Goal: Transaction & Acquisition: Purchase product/service

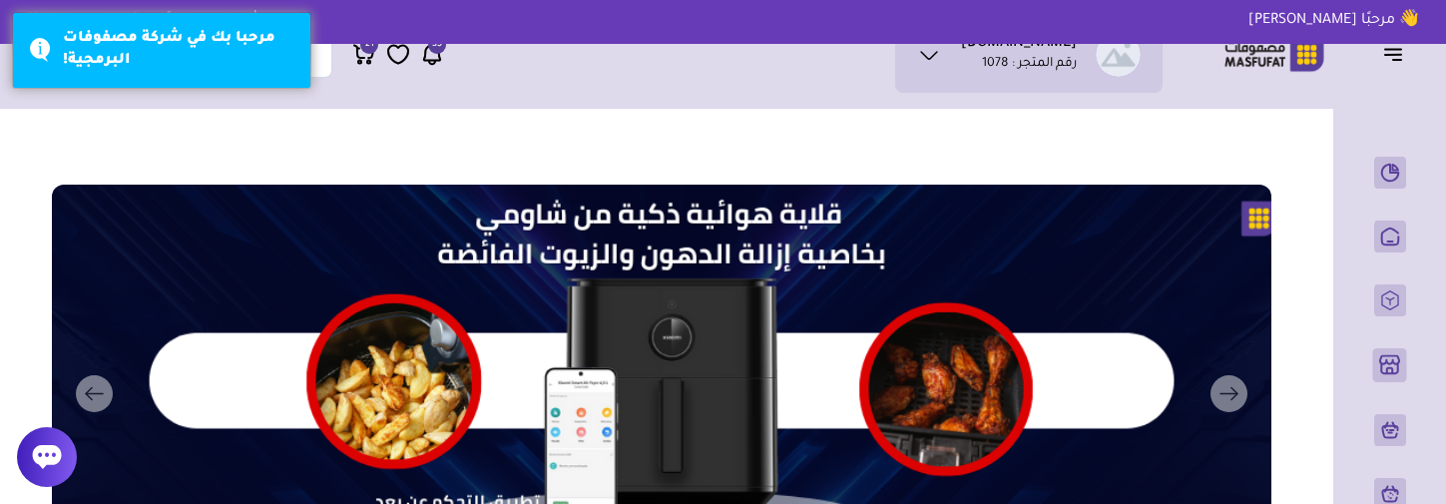
click at [360, 58] on icon at bounding box center [363, 52] width 19 height 13
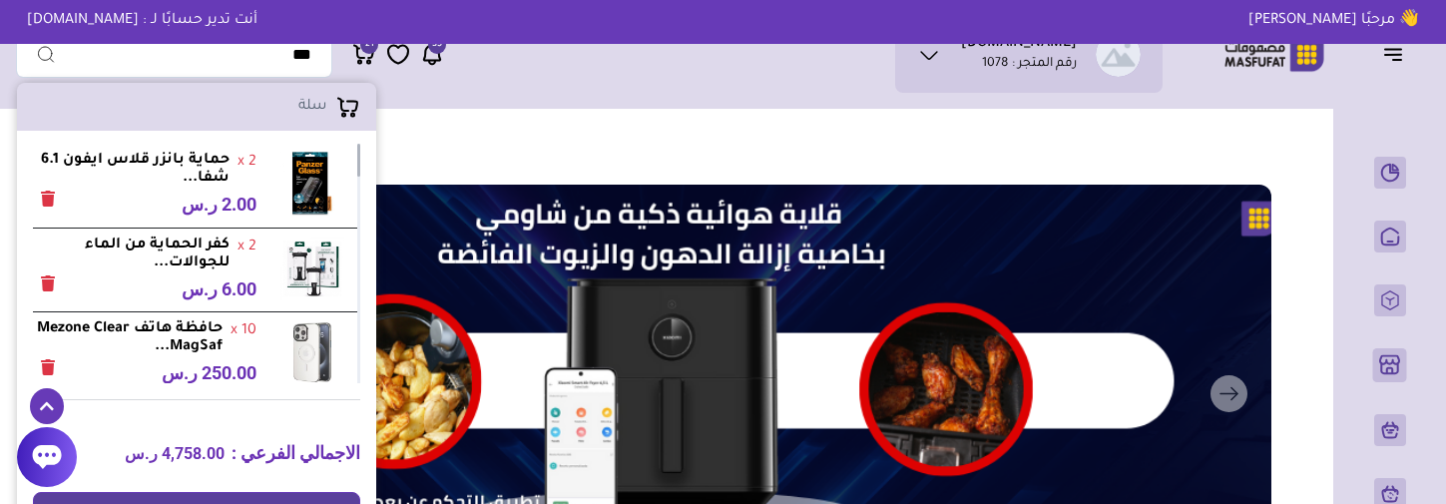
scroll to position [200, 0]
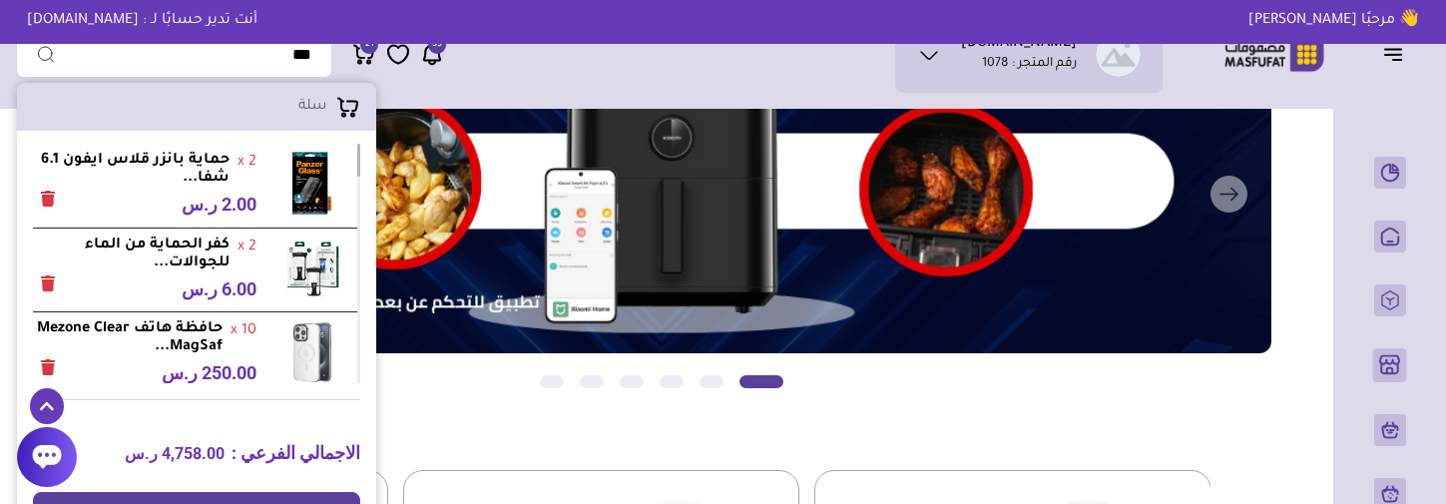
click at [273, 492] on link "الدفع" at bounding box center [196, 511] width 327 height 38
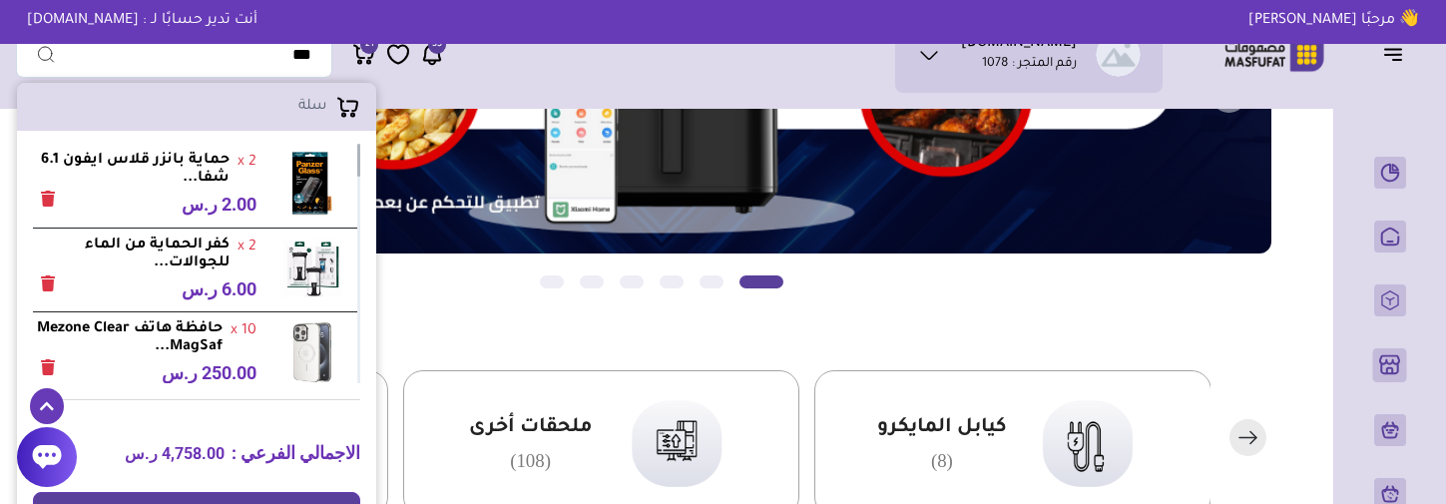
scroll to position [399, 0]
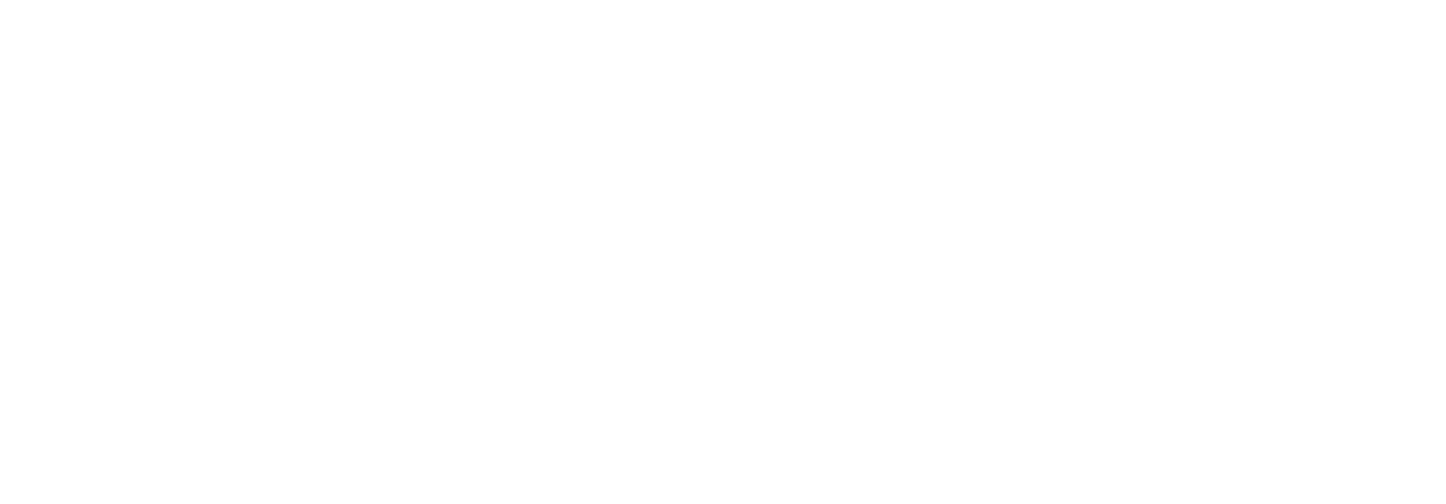
select select "******"
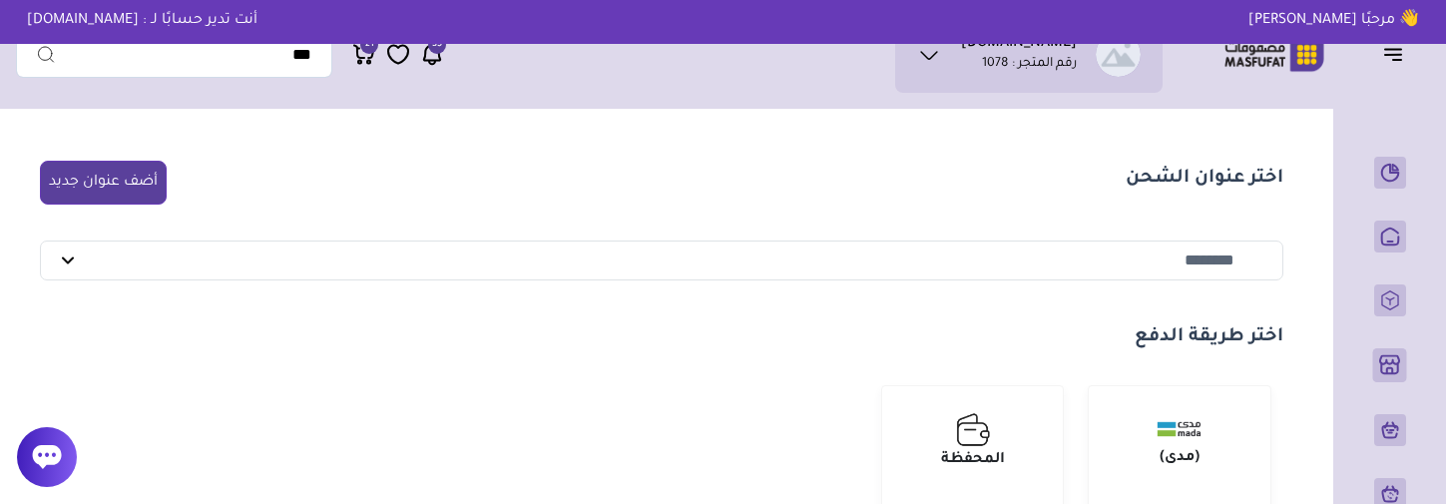
click at [367, 56] on icon at bounding box center [364, 54] width 24 height 25
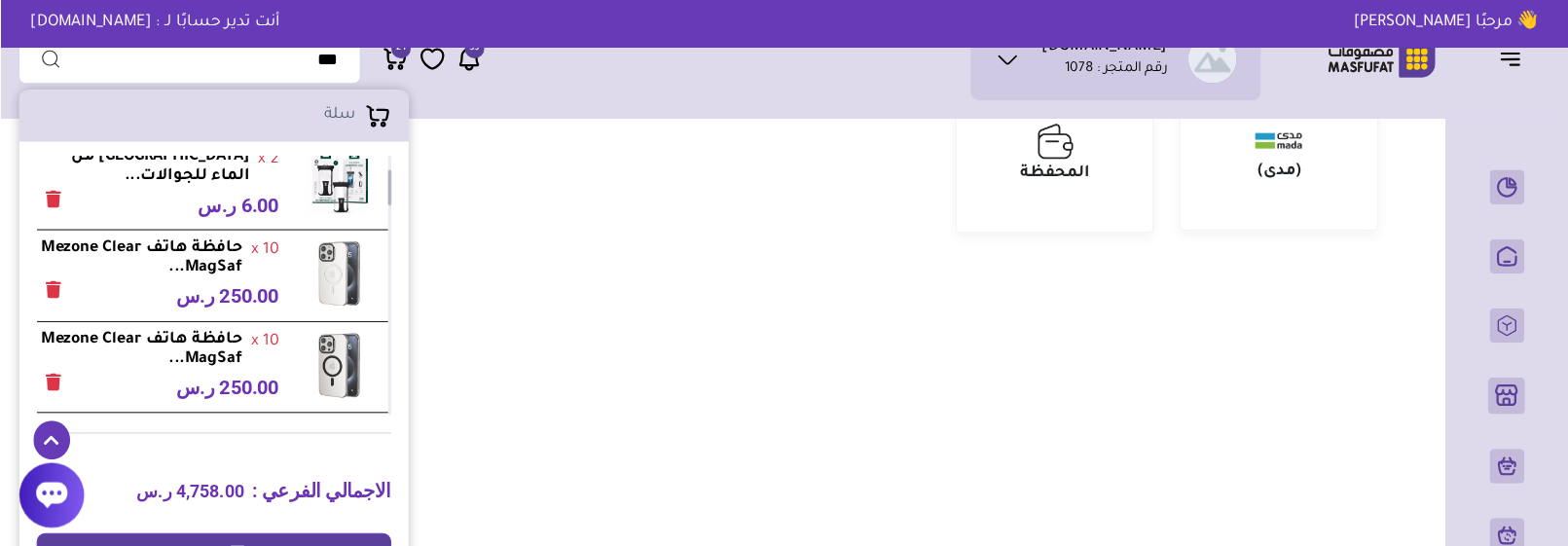
scroll to position [389, 0]
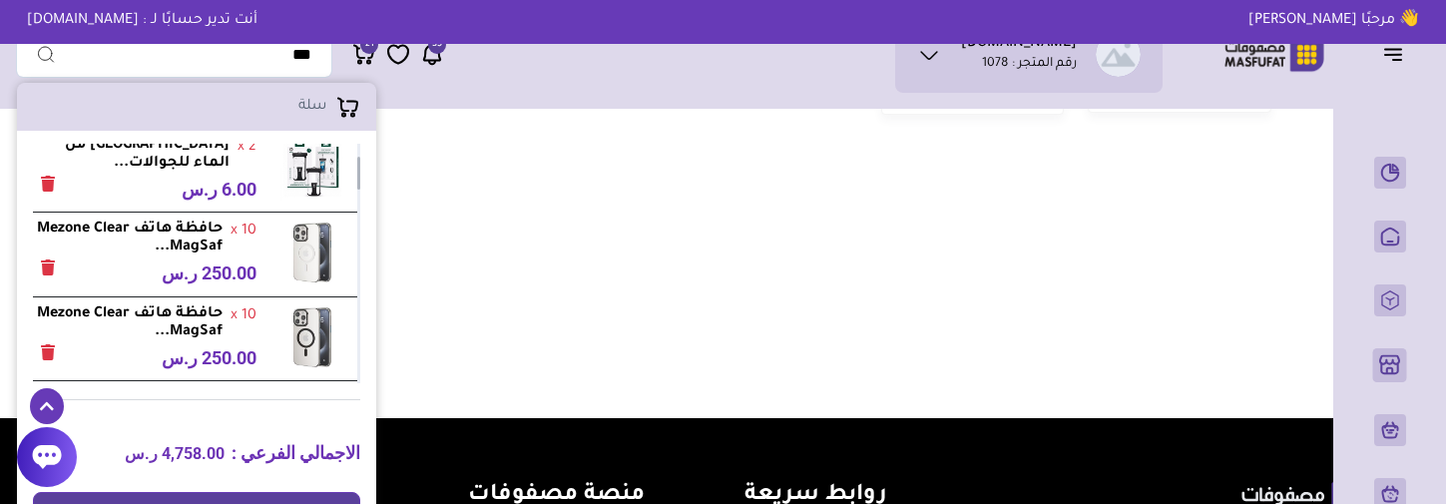
click at [1043, 146] on li "بيانات حسابي" at bounding box center [1039, 157] width 199 height 34
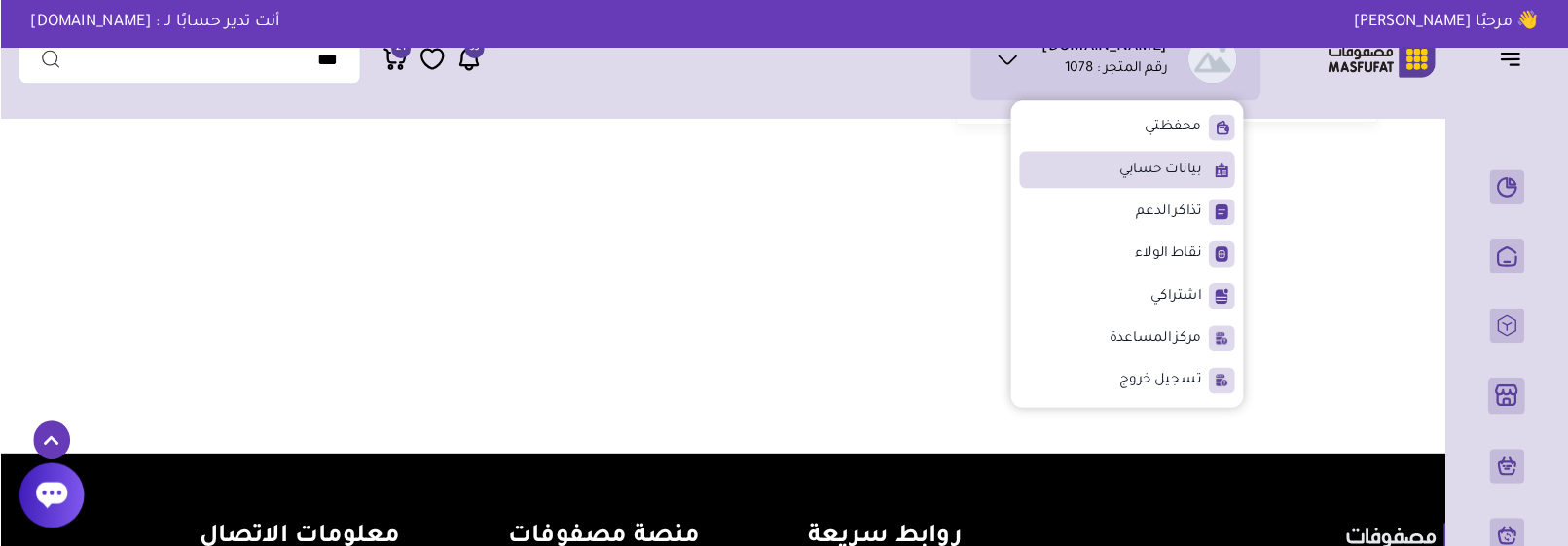
scroll to position [98, 0]
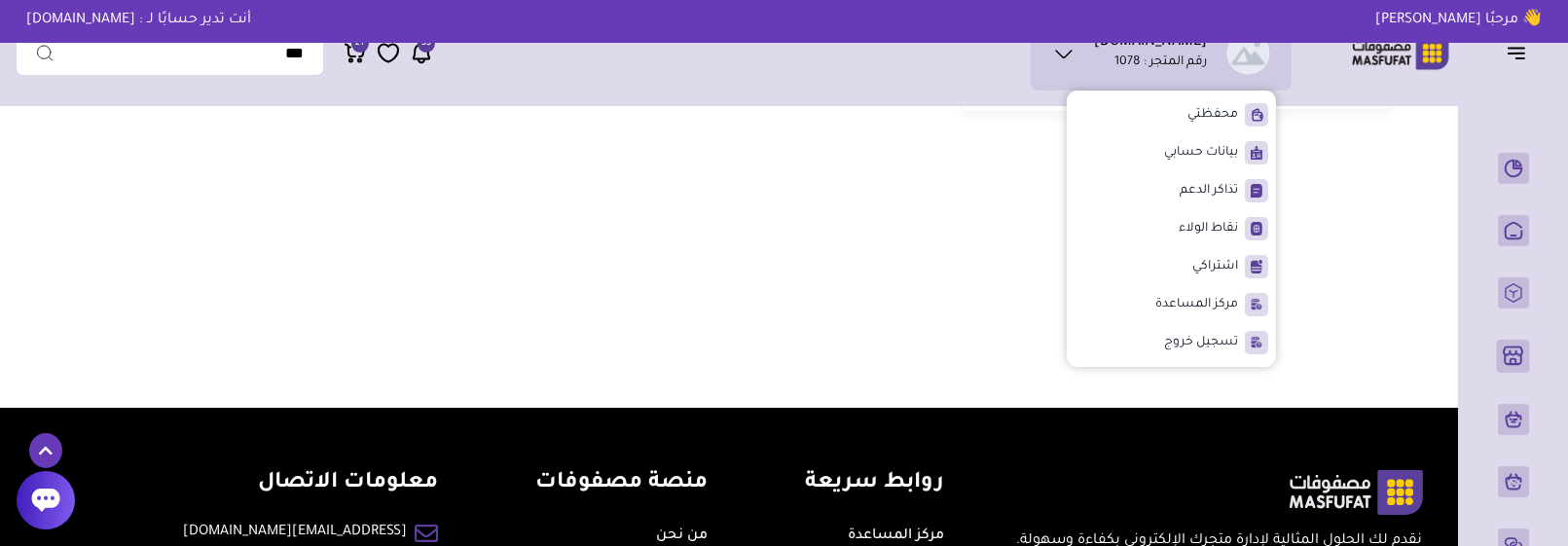
click at [357, 53] on icon at bounding box center [355, 53] width 23 height 24
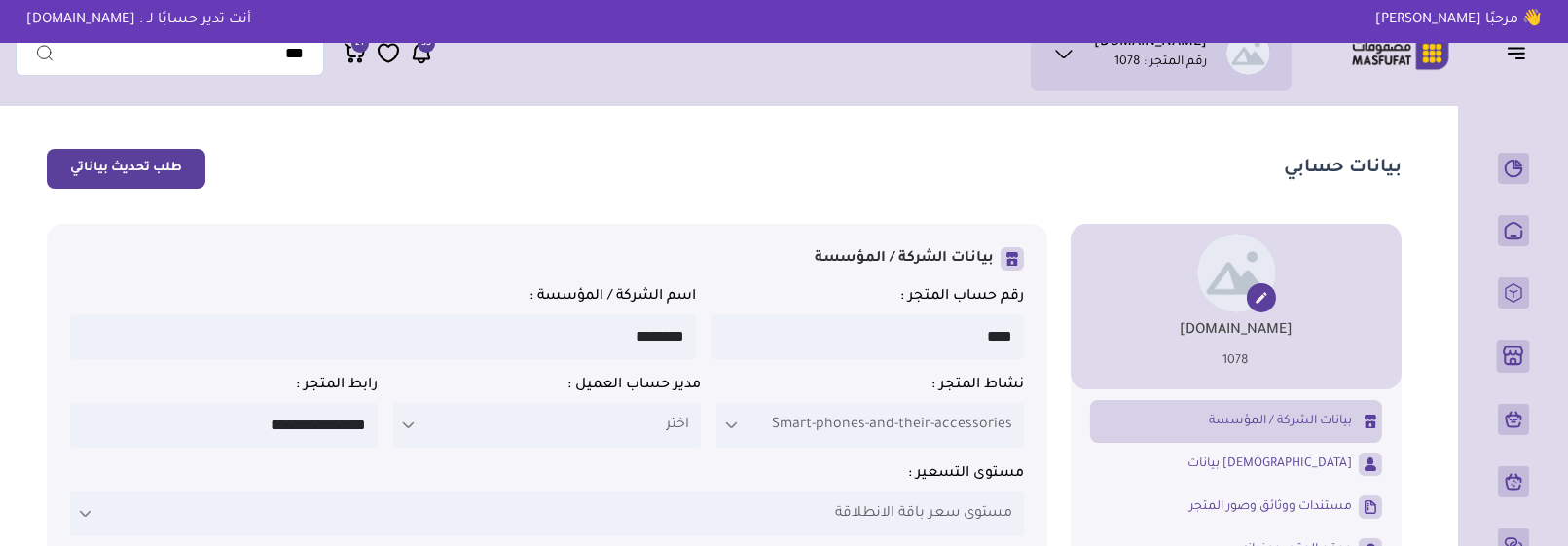
click at [355, 54] on icon at bounding box center [355, 53] width 23 height 24
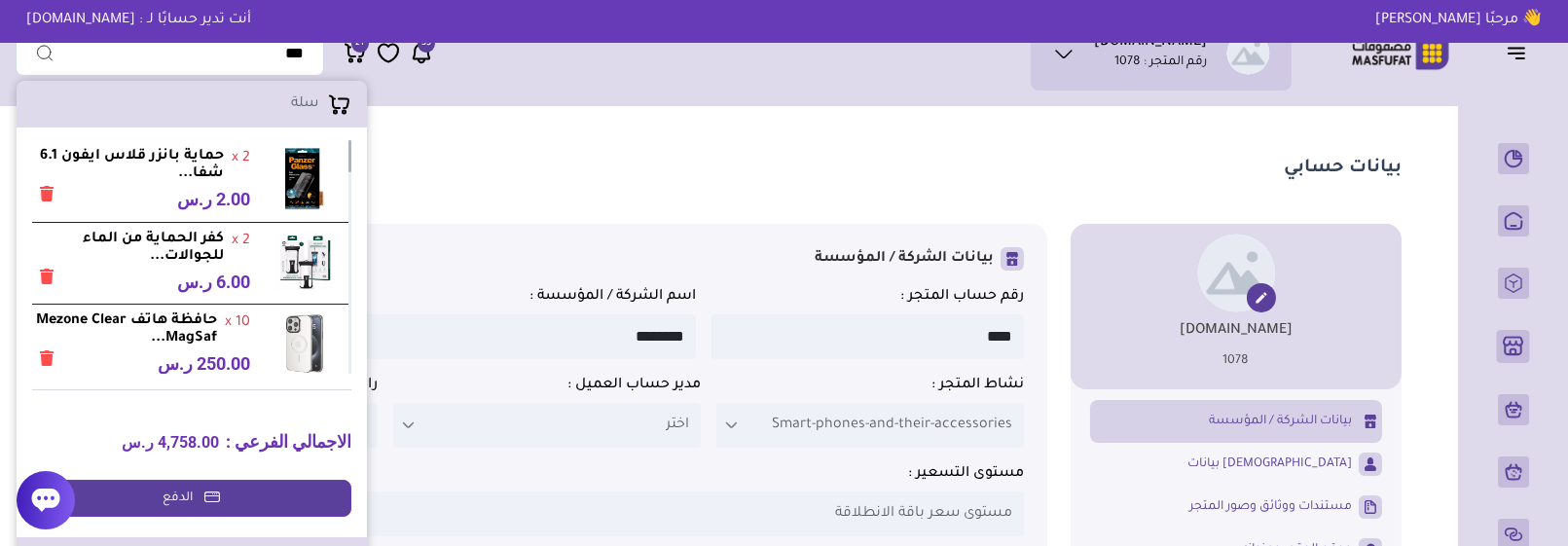
scroll to position [10, 0]
click at [219, 433] on span "4,758.00 ر.س" at bounding box center [171, 442] width 98 height 19
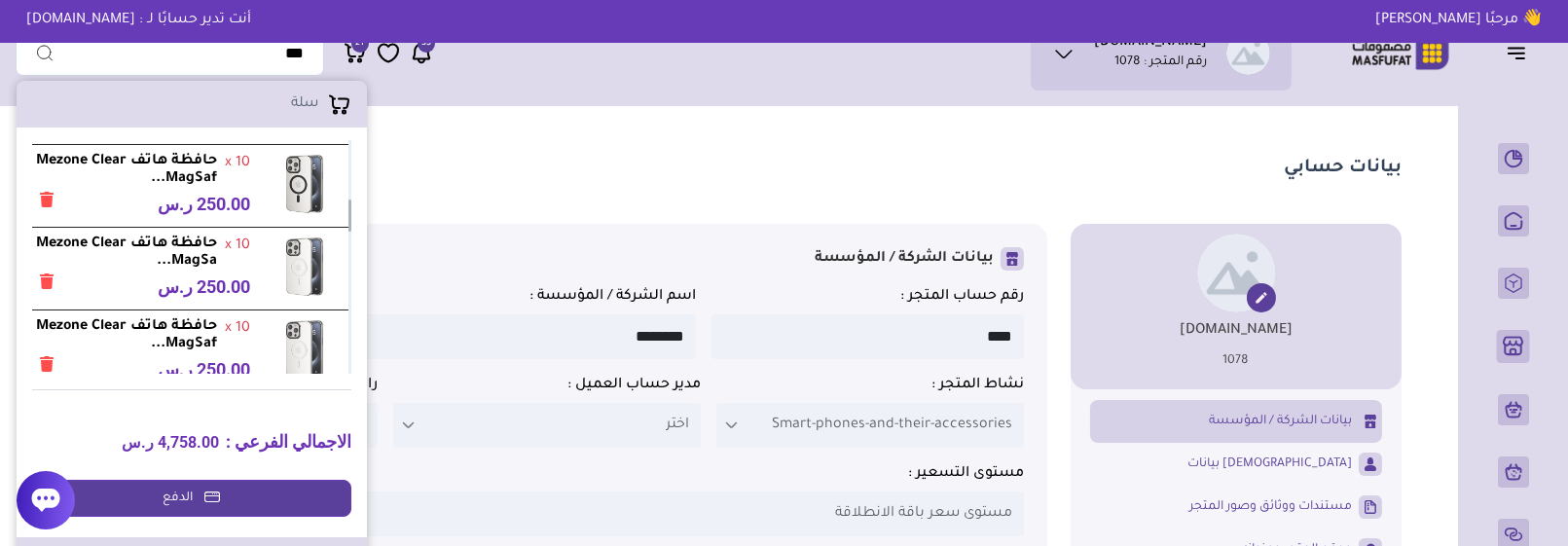
scroll to position [432, 0]
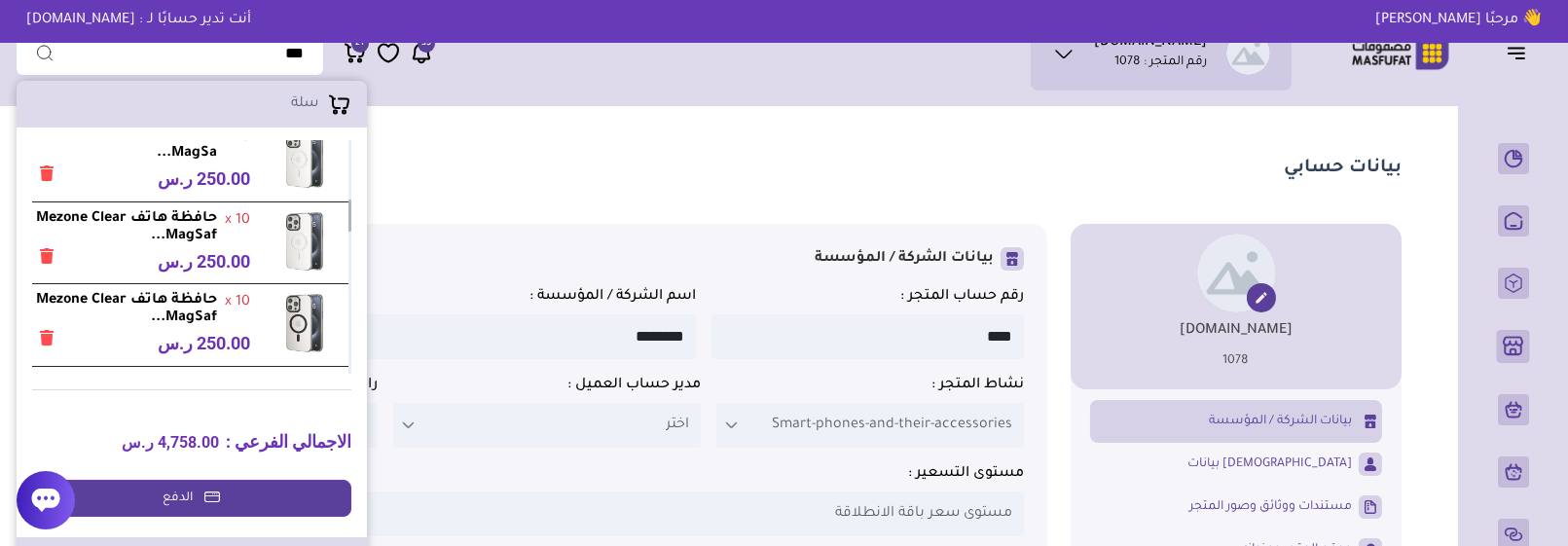
click at [323, 108] on li "سلة" at bounding box center [191, 104] width 350 height 47
click at [428, 61] on icon at bounding box center [421, 53] width 23 height 24
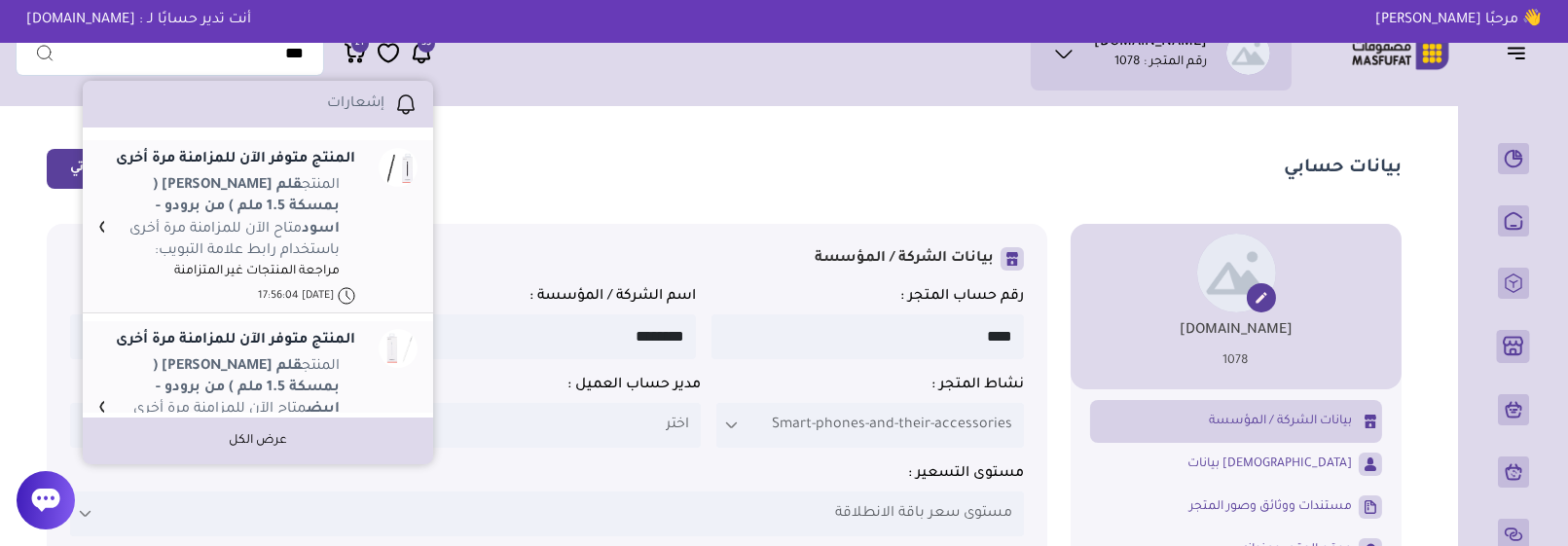
click at [203, 252] on p "المنتج قلم لمس بينسل يونيفرسال ( بمسكة 1.5 ملم ) من برودو - اسود متاح الآن للمز…" at bounding box center [233, 228] width 212 height 105
click at [111, 241] on li "المنتج قلم لمس بينسل يونيفرسال ( بمسكة 1.5 ملم ) من برودو - اسود متاح الآن للمز…" at bounding box center [227, 228] width 257 height 105
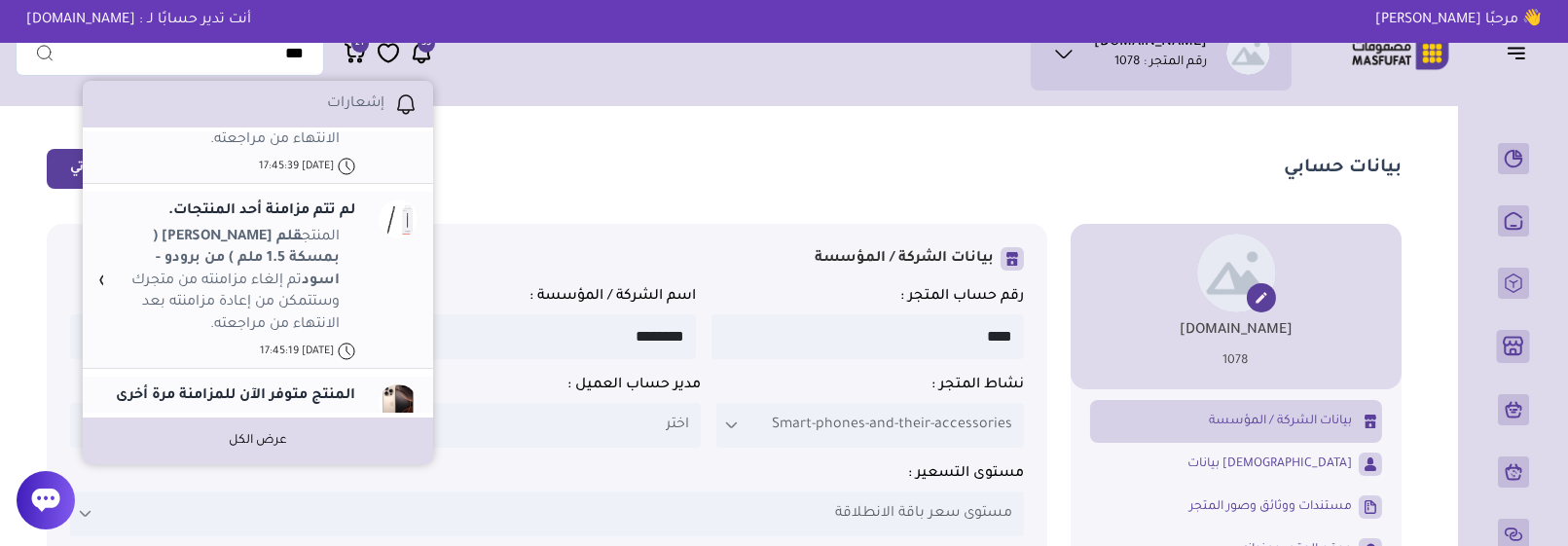
scroll to position [1081, 0]
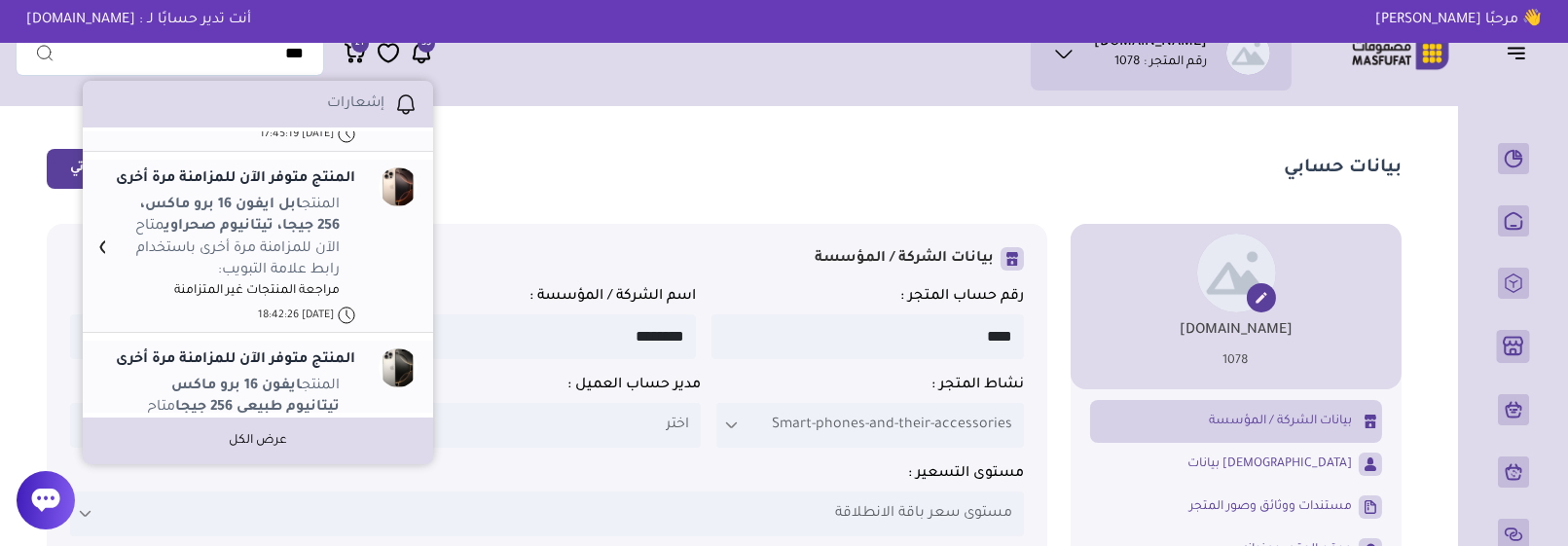
click at [102, 259] on icon at bounding box center [101, 248] width 7 height 23
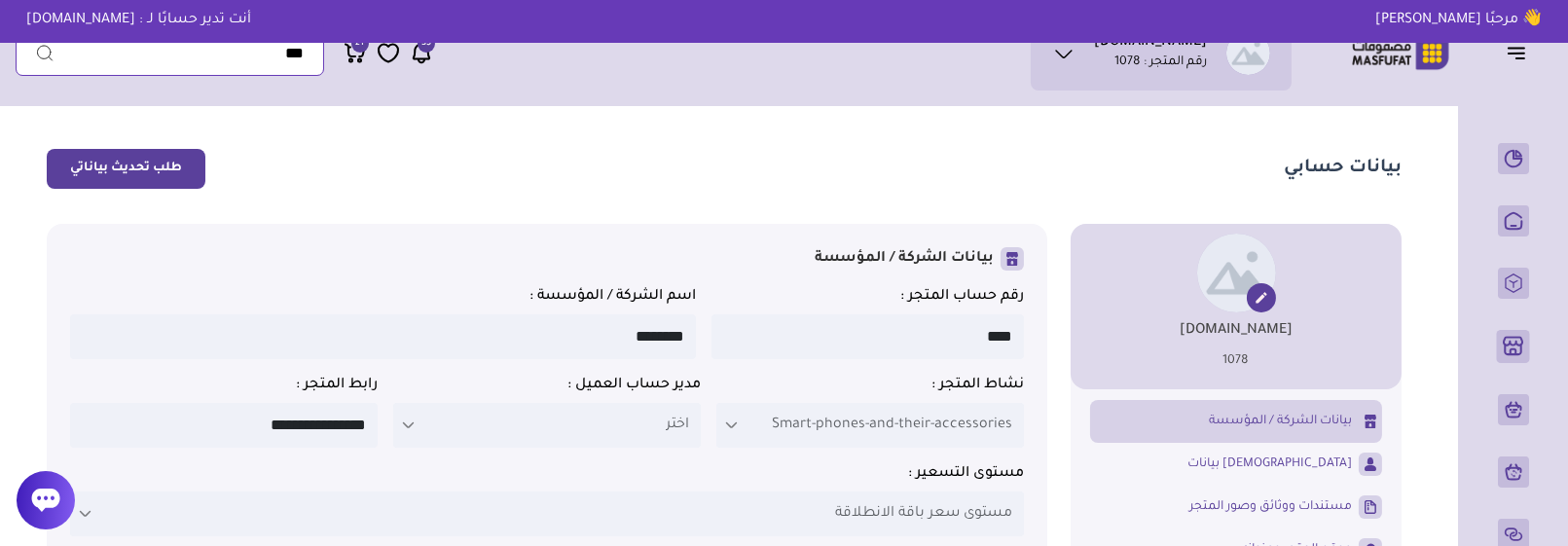
click at [292, 57] on input "text" at bounding box center [170, 54] width 308 height 45
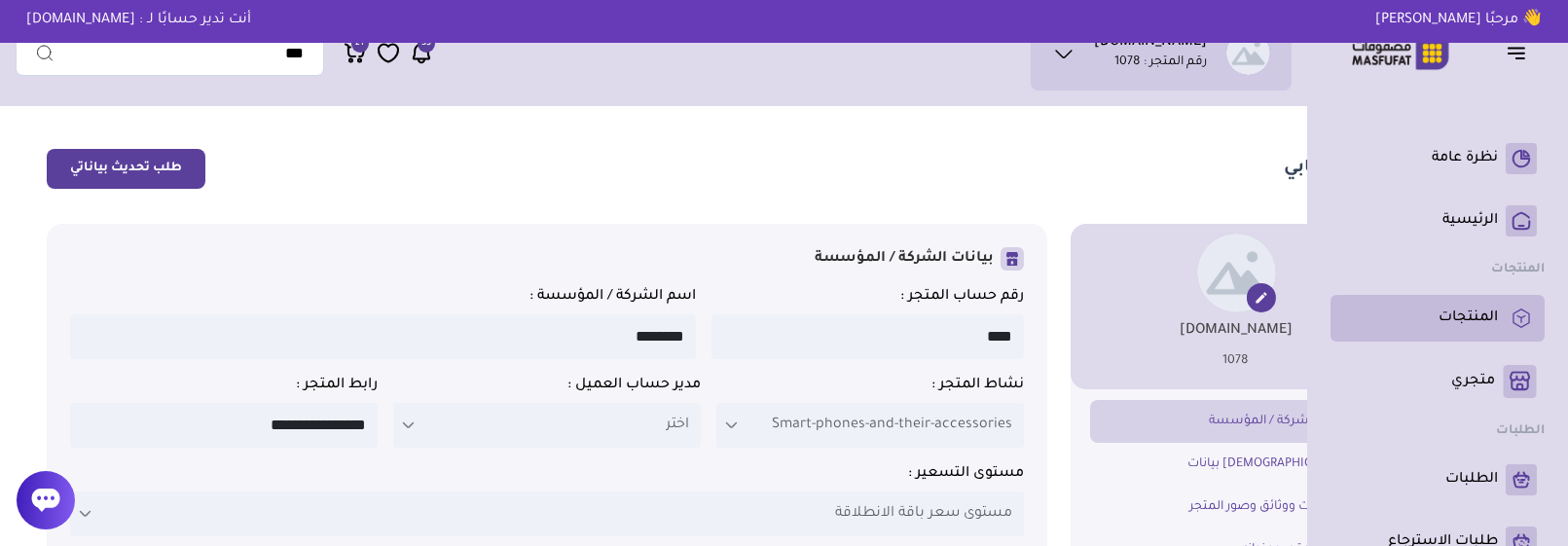
click at [1455, 319] on p "المنتجات" at bounding box center [1468, 318] width 59 height 20
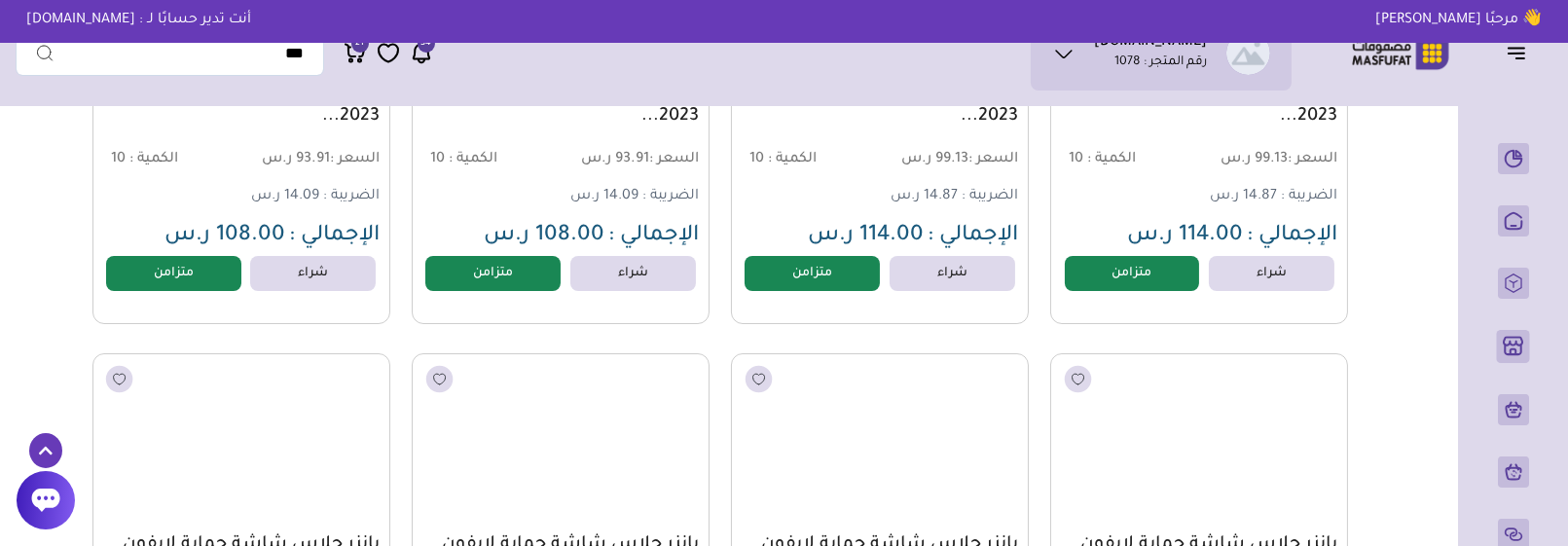
scroll to position [85542, 0]
